Goal: Task Accomplishment & Management: Use online tool/utility

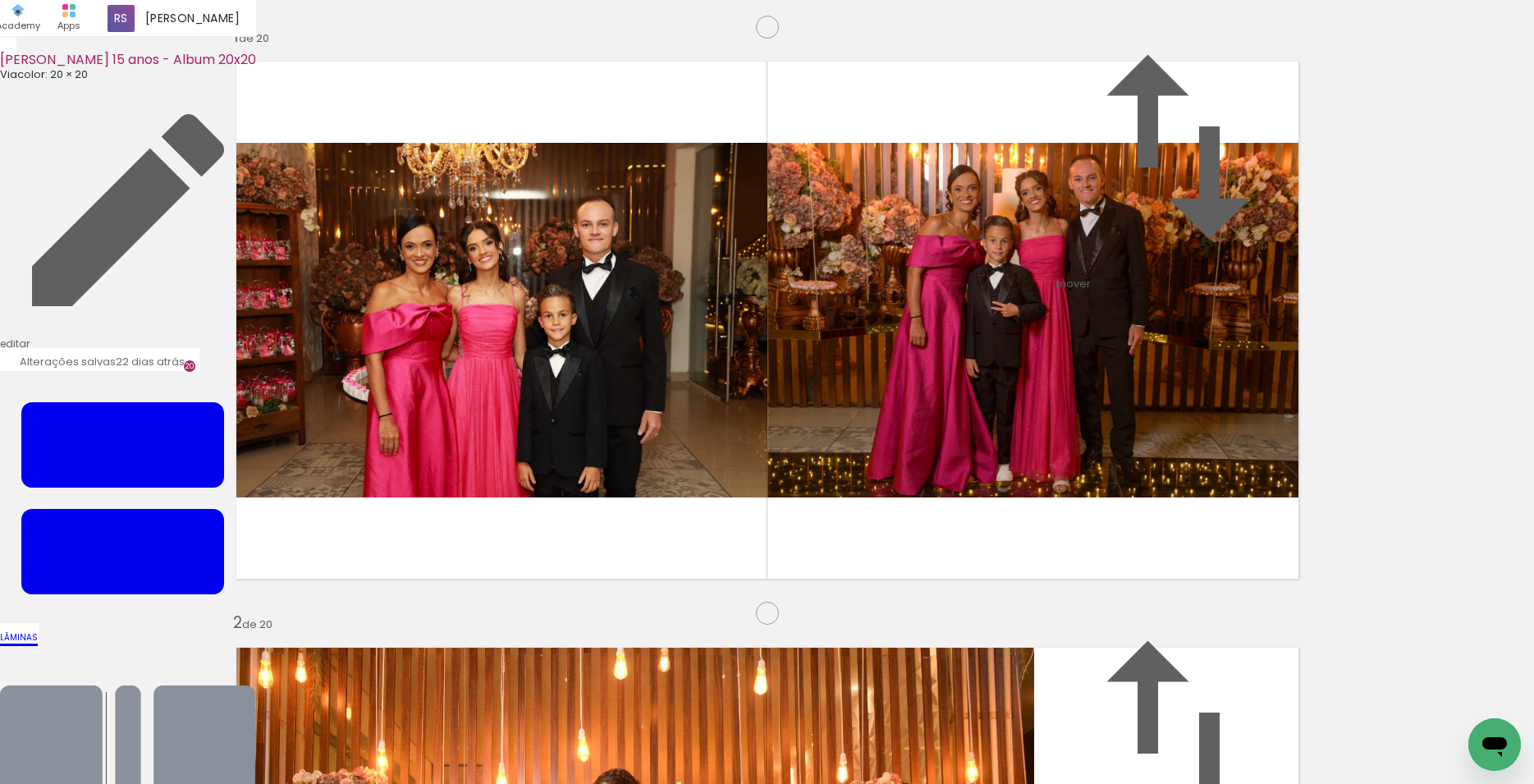
scroll to position [10191, 0]
drag, startPoint x: 617, startPoint y: 323, endPoint x: 663, endPoint y: 308, distance: 48.4
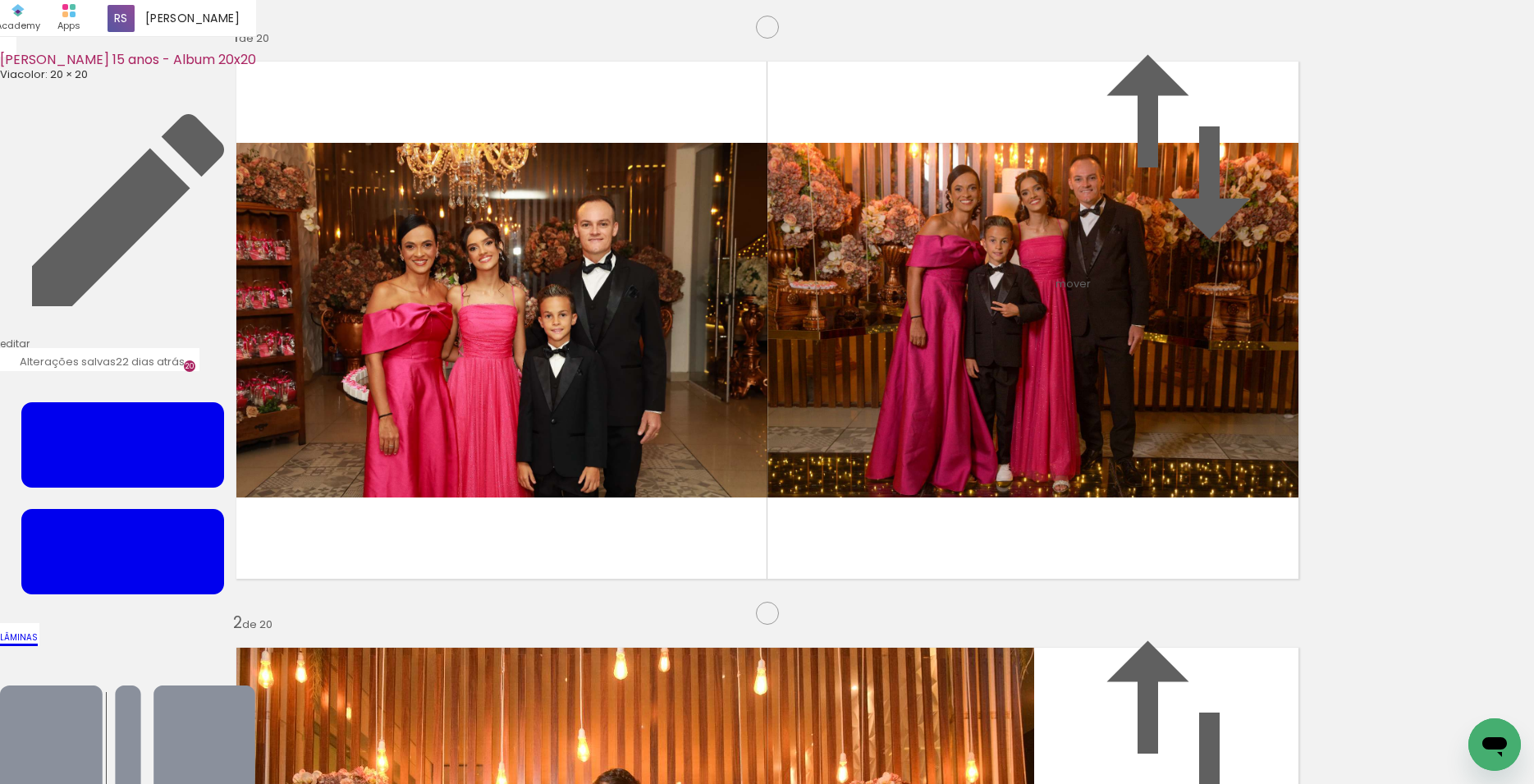
drag, startPoint x: 626, startPoint y: 650, endPoint x: 580, endPoint y: 55, distance: 596.8
click at [0, 0] on div "[PERSON_NAME] 15 anos - Album 20x20 Viacolor: 20 × 20 editar 22 dias atrás. Lâm…" at bounding box center [0, 0] width 0 height 0
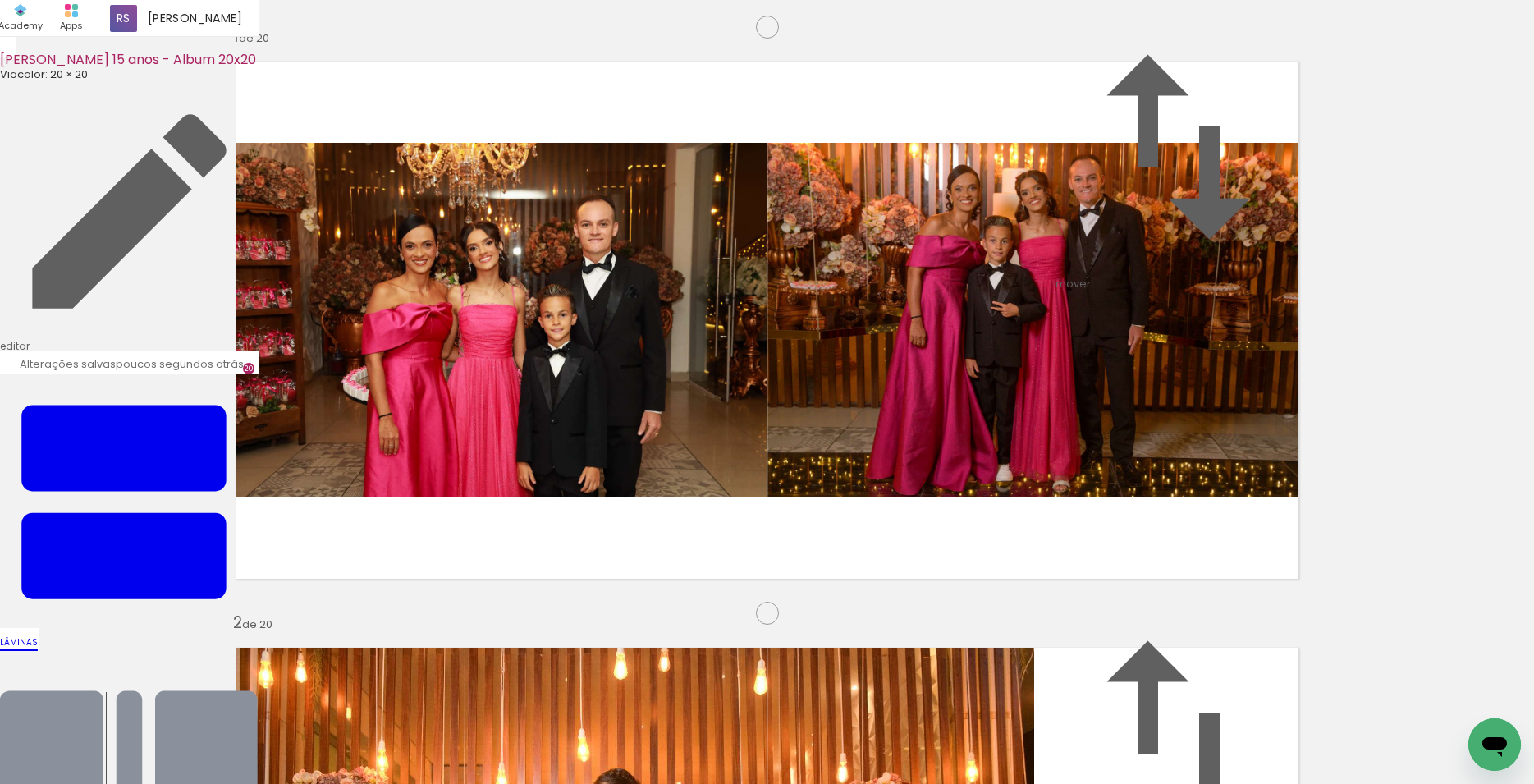
scroll to position [9512, 0]
drag, startPoint x: 592, startPoint y: 653, endPoint x: 584, endPoint y: 221, distance: 432.1
drag, startPoint x: 433, startPoint y: 452, endPoint x: 568, endPoint y: 170, distance: 312.6
